Goal: Information Seeking & Learning: Learn about a topic

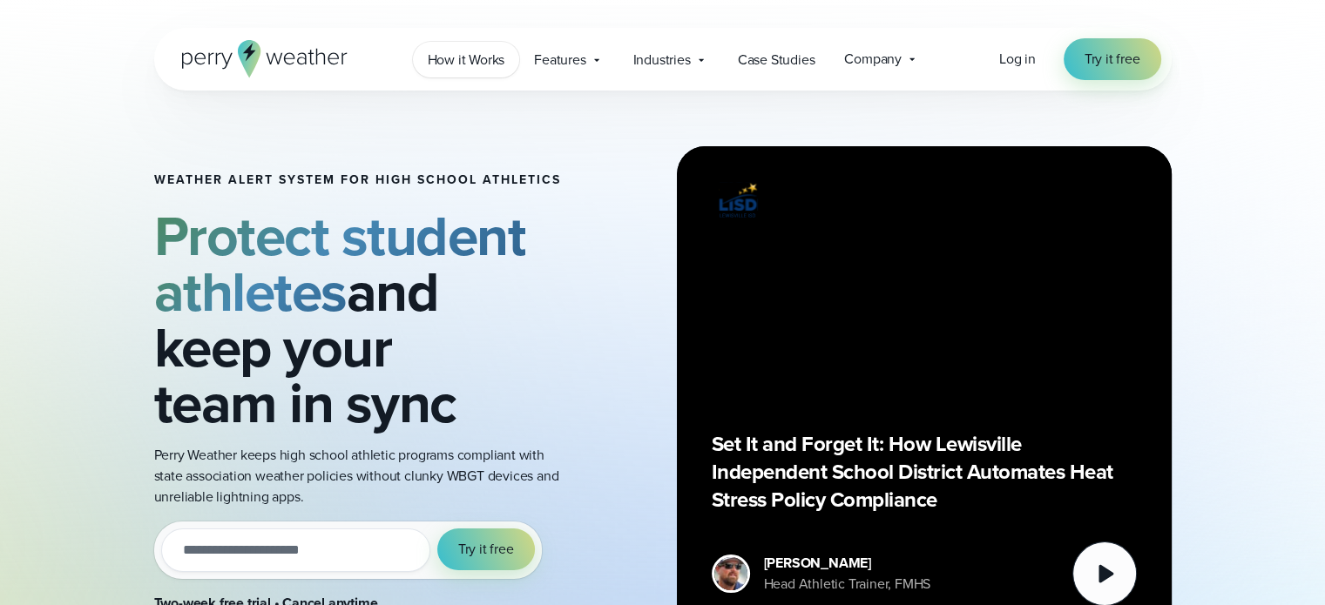
click at [483, 56] on span "How it Works" at bounding box center [467, 60] width 78 height 21
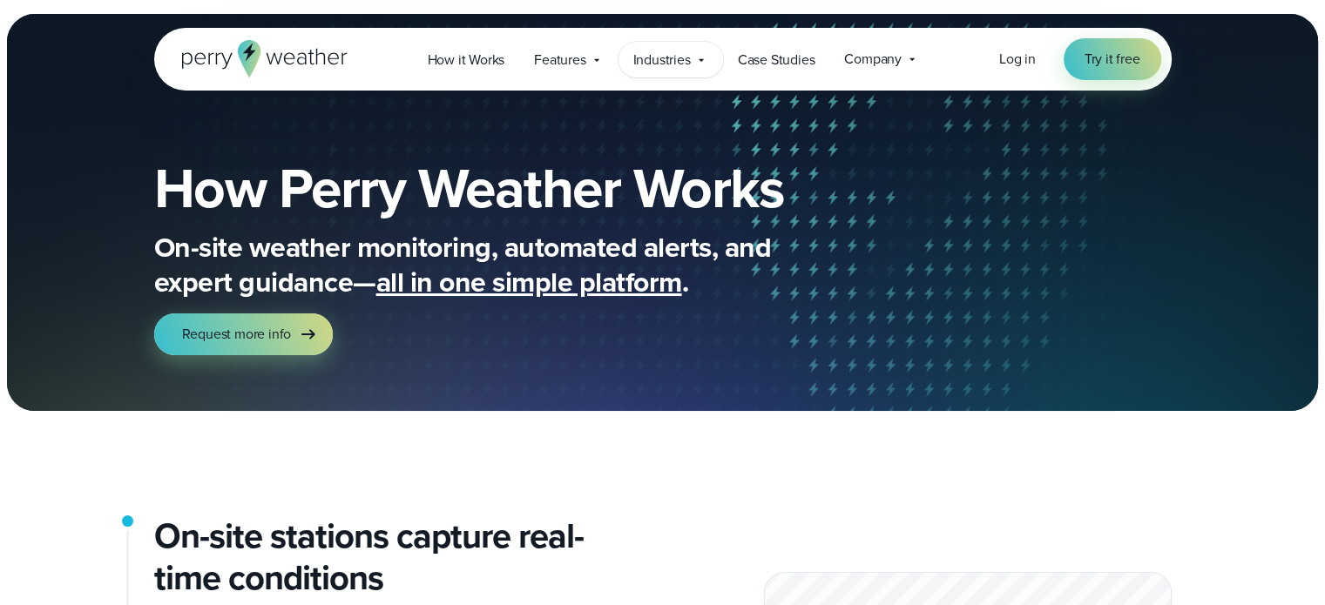
click at [664, 61] on span "Industries" at bounding box center [661, 60] width 57 height 21
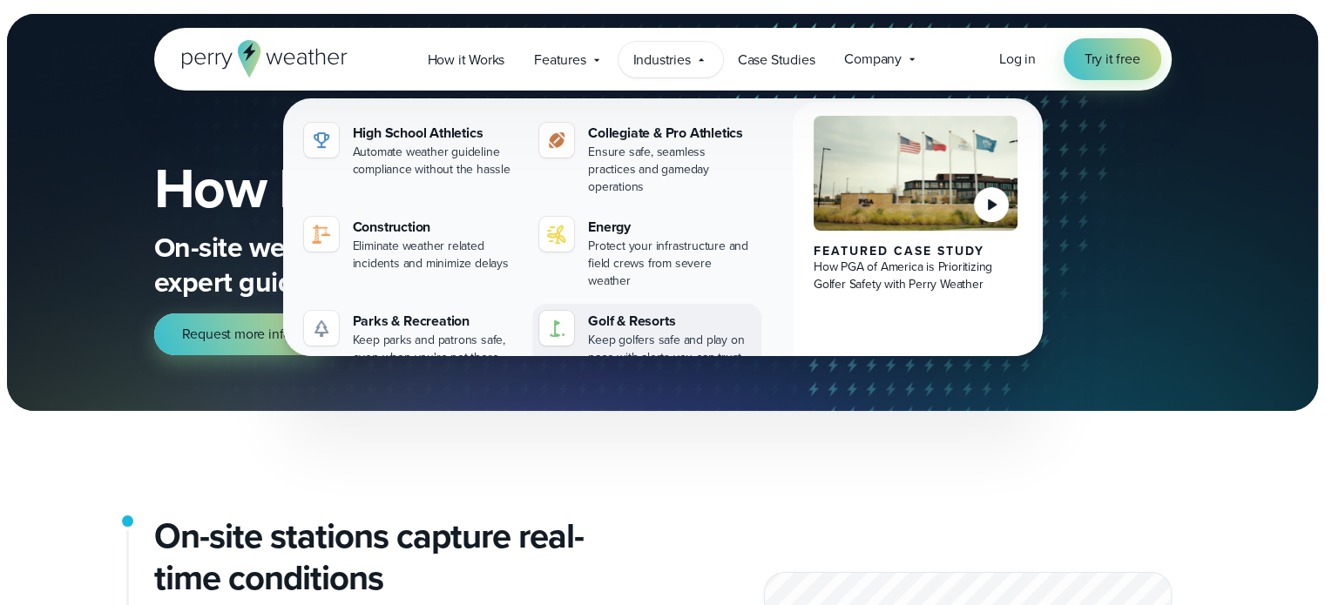
click at [629, 311] on div "Golf & Resorts" at bounding box center [671, 321] width 166 height 21
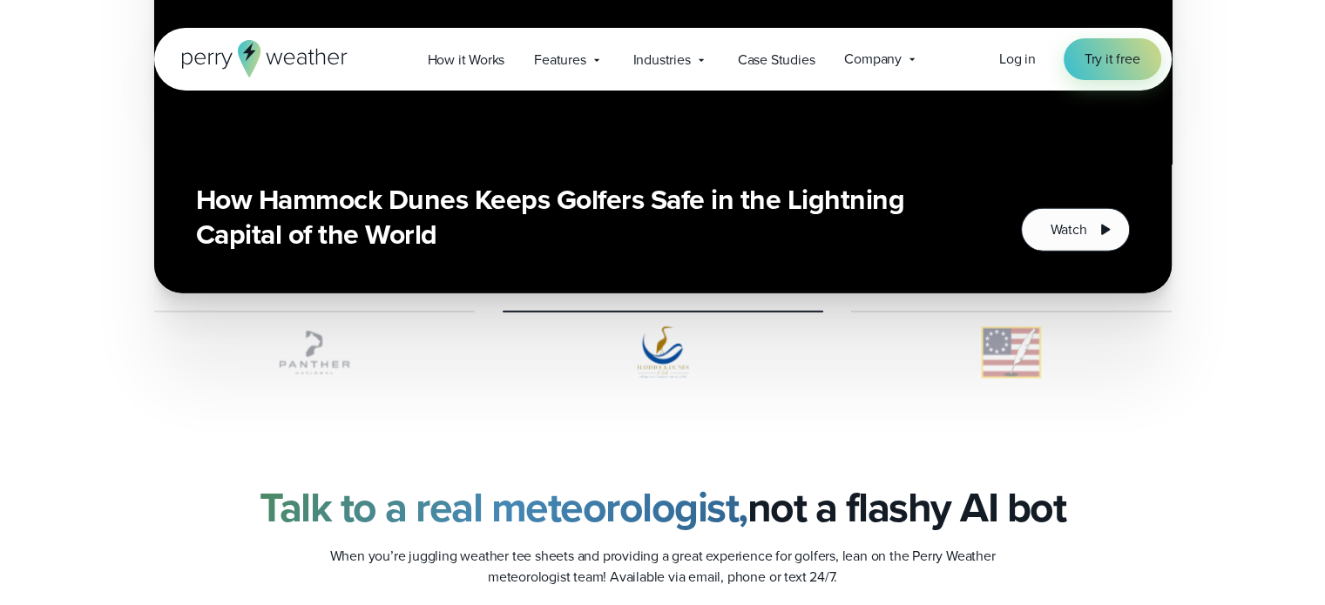
scroll to position [4143, 0]
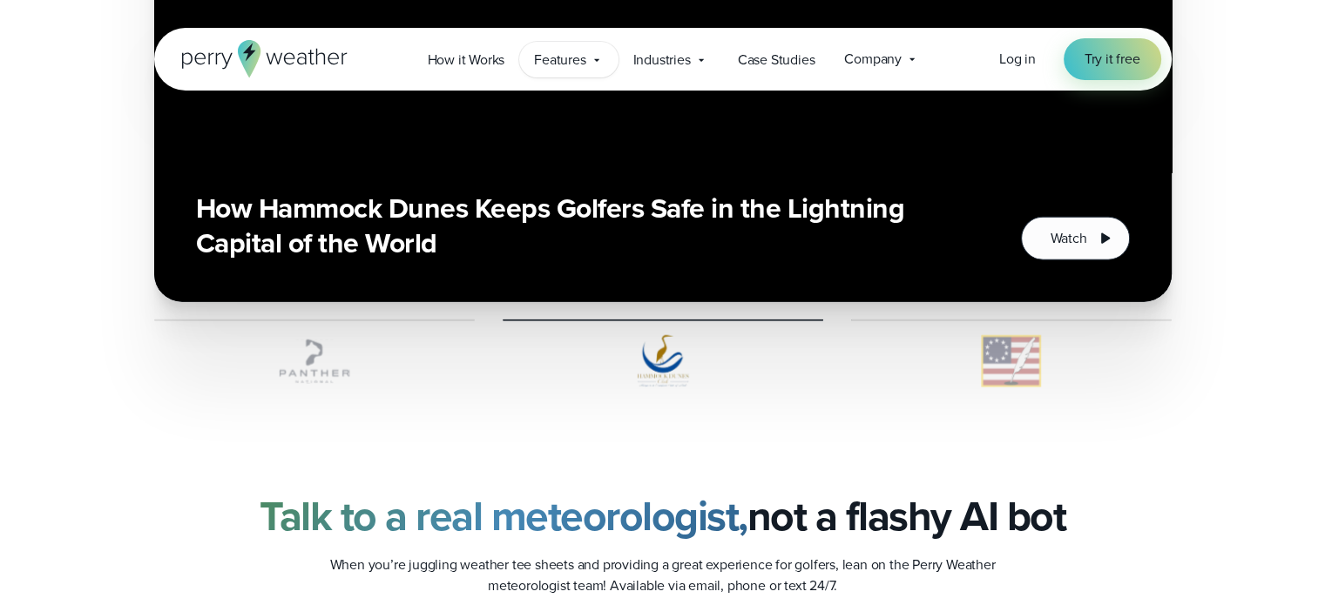
click at [543, 62] on span "Features" at bounding box center [559, 60] width 51 height 21
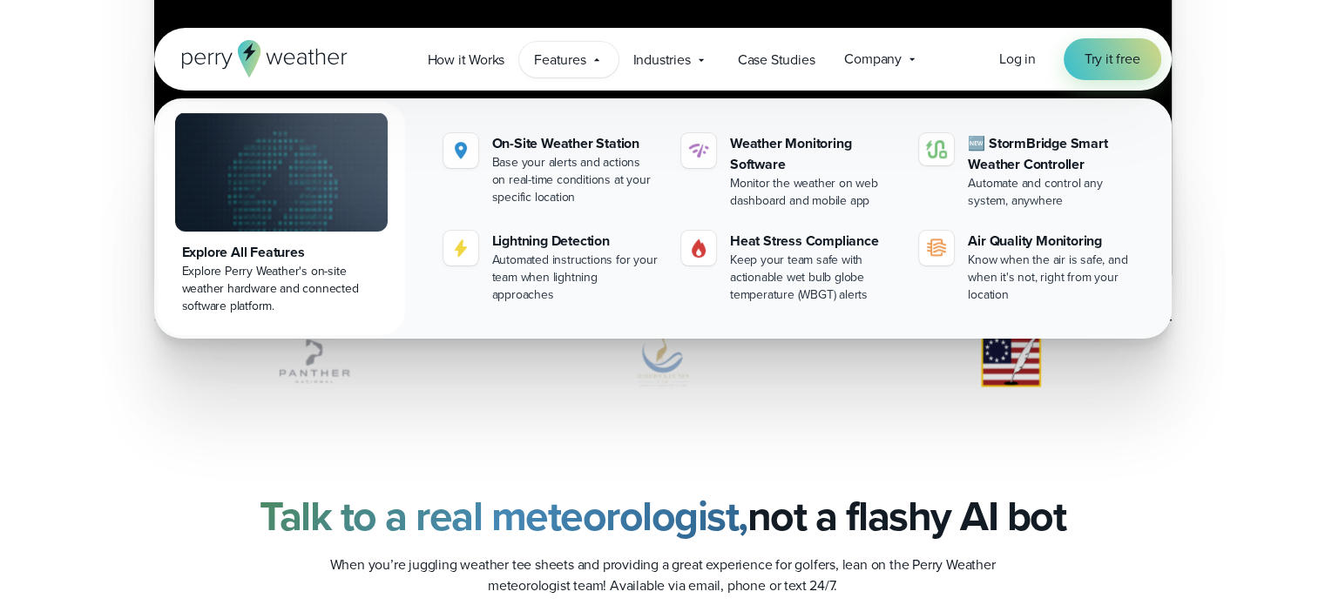
click at [1264, 158] on div "Why Panther National Trusts Perry Weather to Elevate the Member Experience Watch" at bounding box center [663, 59] width 1254 height 657
